Goal: Task Accomplishment & Management: Manage account settings

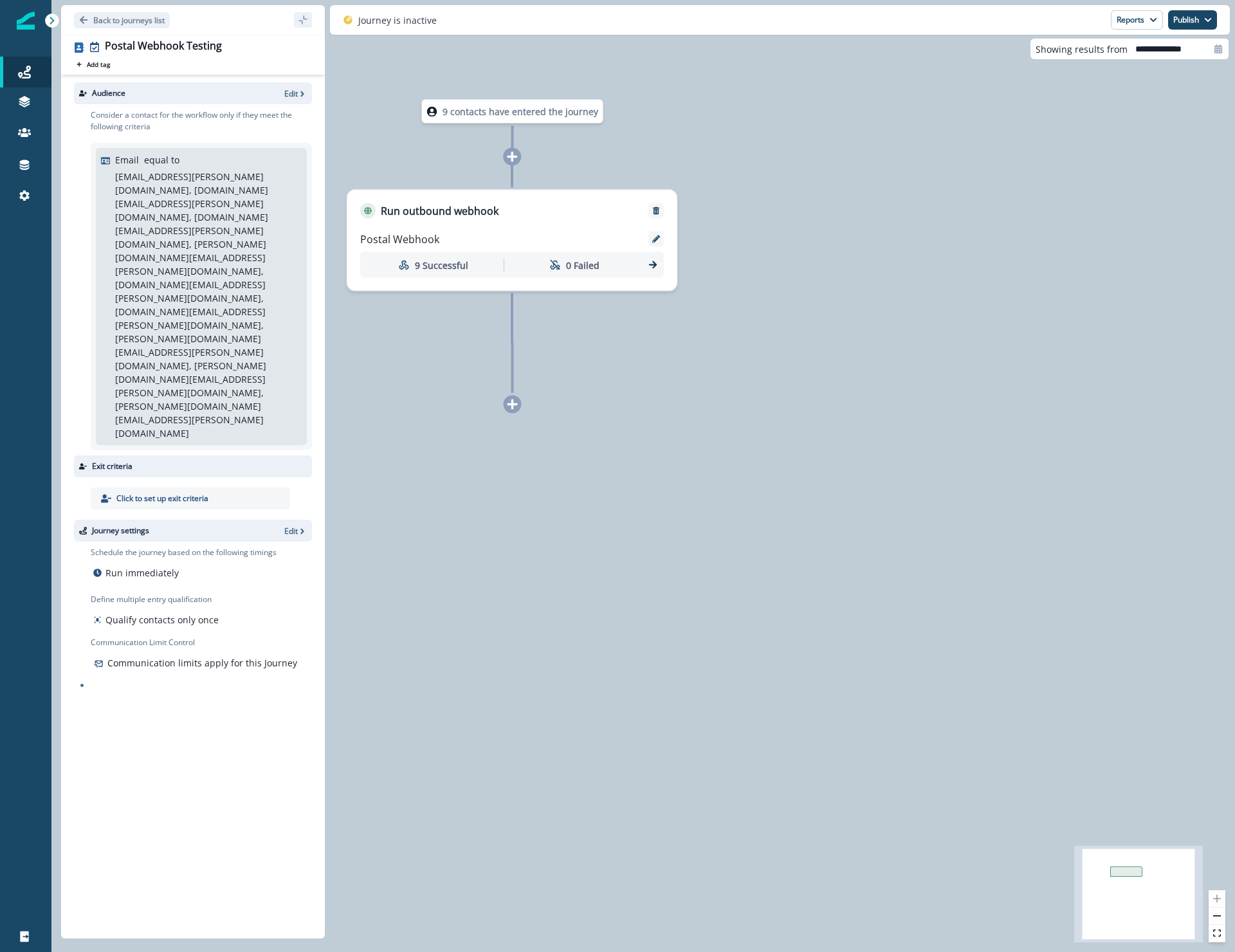
click at [691, 373] on div "9 contacts have entered the journey Run outbound webhook Postal Webhook 9 Succe…" at bounding box center [643, 476] width 1183 height 952
